Goal: Information Seeking & Learning: Learn about a topic

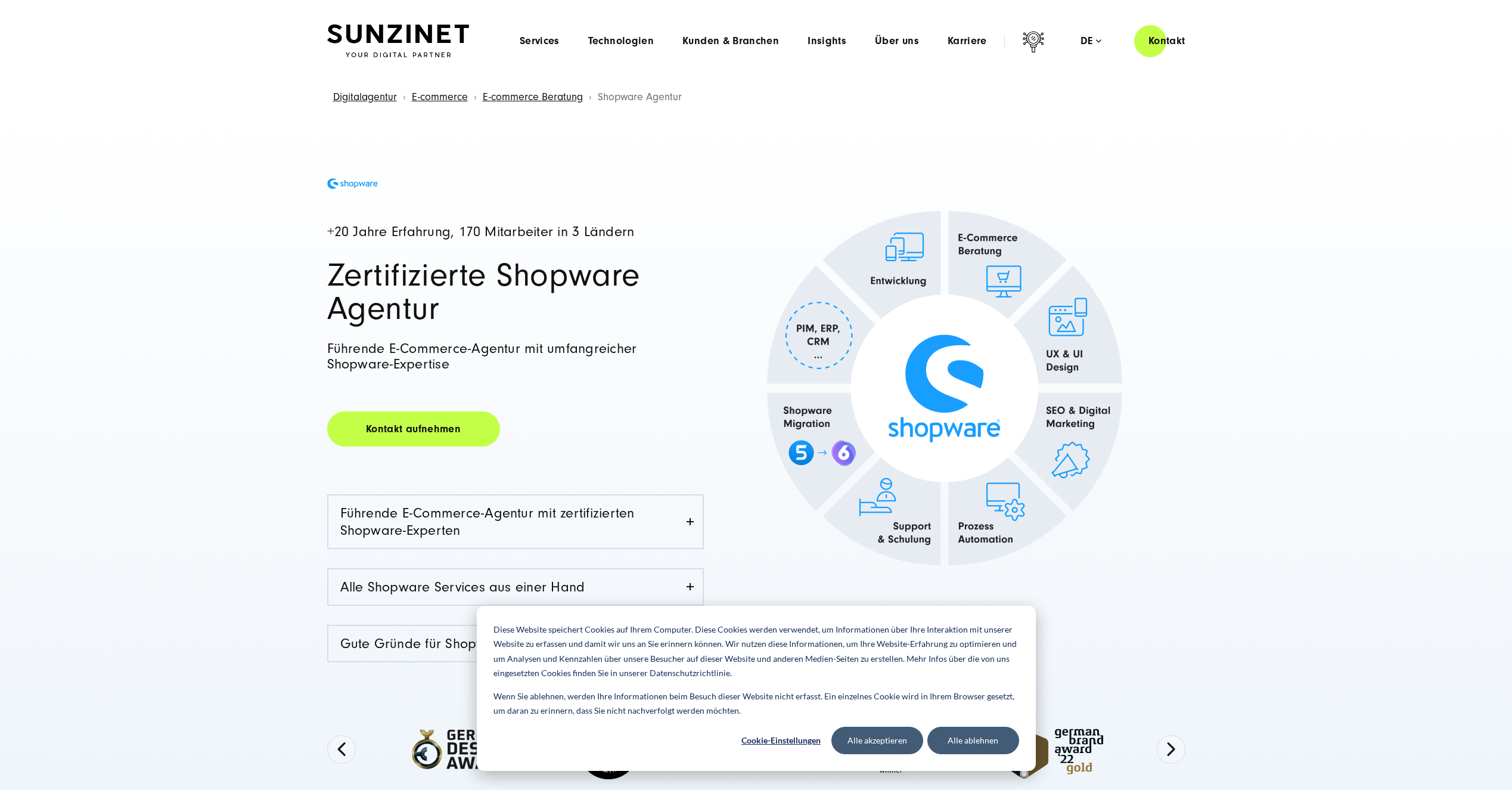
click at [204, 416] on div "+20 Jahre Erfahrung, 170 Mitarbeiter in 3 Ländern Zertifizierte Shopware Agentu…" at bounding box center [756, 476] width 1512 height 727
click at [973, 738] on button "Alle ablehnen" at bounding box center [973, 740] width 92 height 27
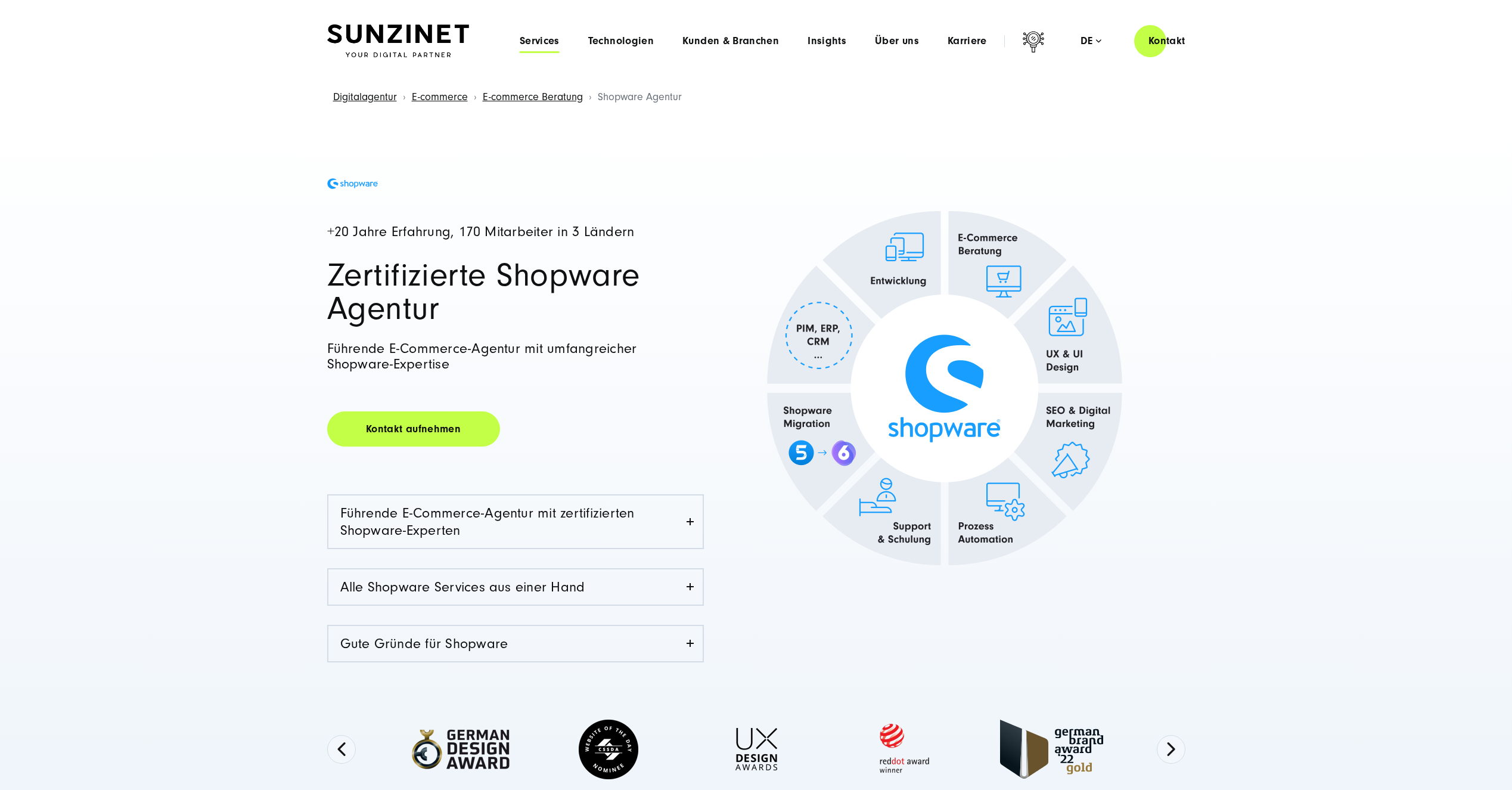
click at [537, 39] on span "Services" at bounding box center [540, 41] width 40 height 12
click at [631, 44] on span "Technologien" at bounding box center [621, 41] width 66 height 12
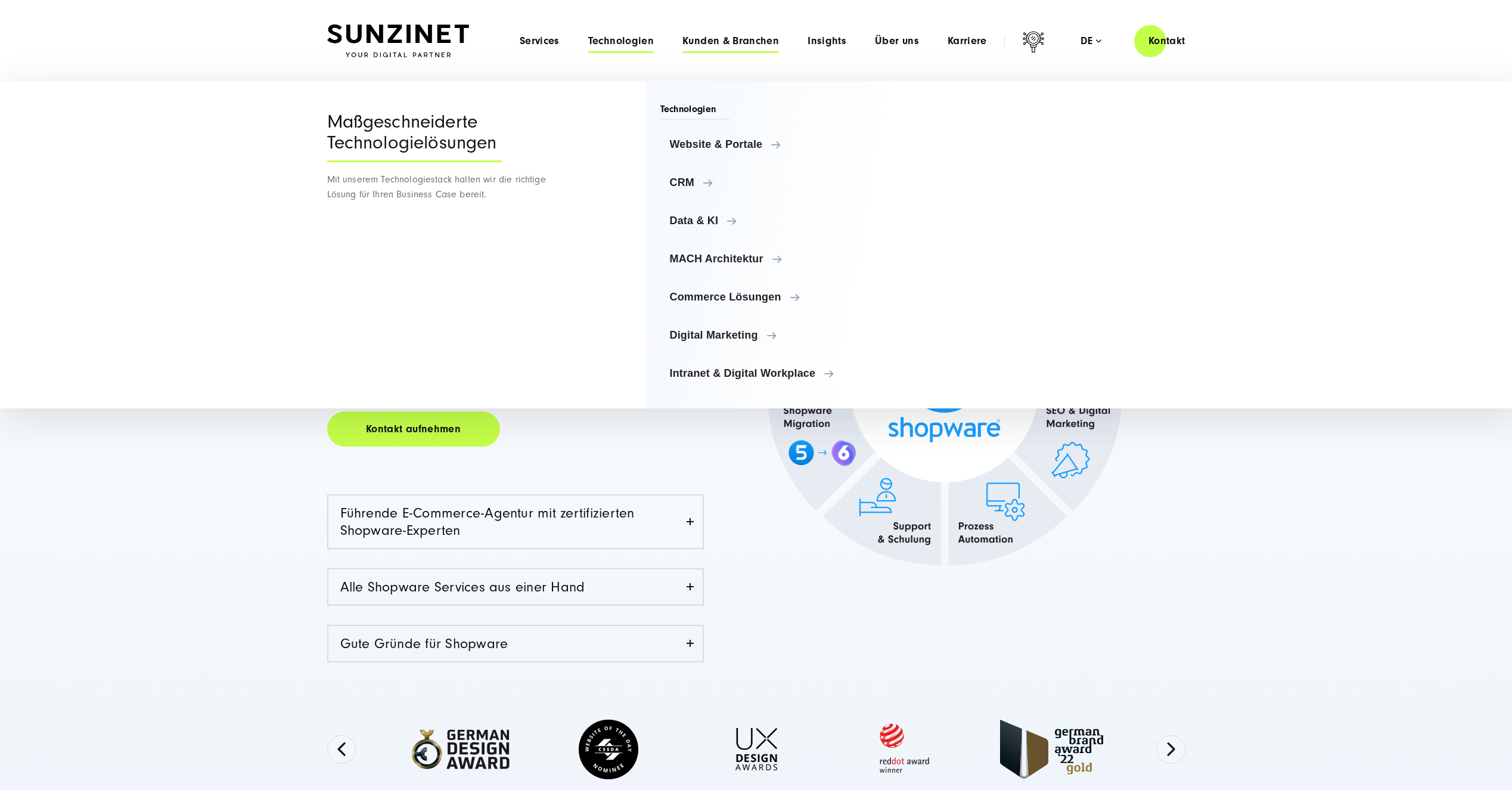
click at [748, 44] on span "Kunden & Branchen" at bounding box center [731, 41] width 96 height 12
